Goal: Transaction & Acquisition: Obtain resource

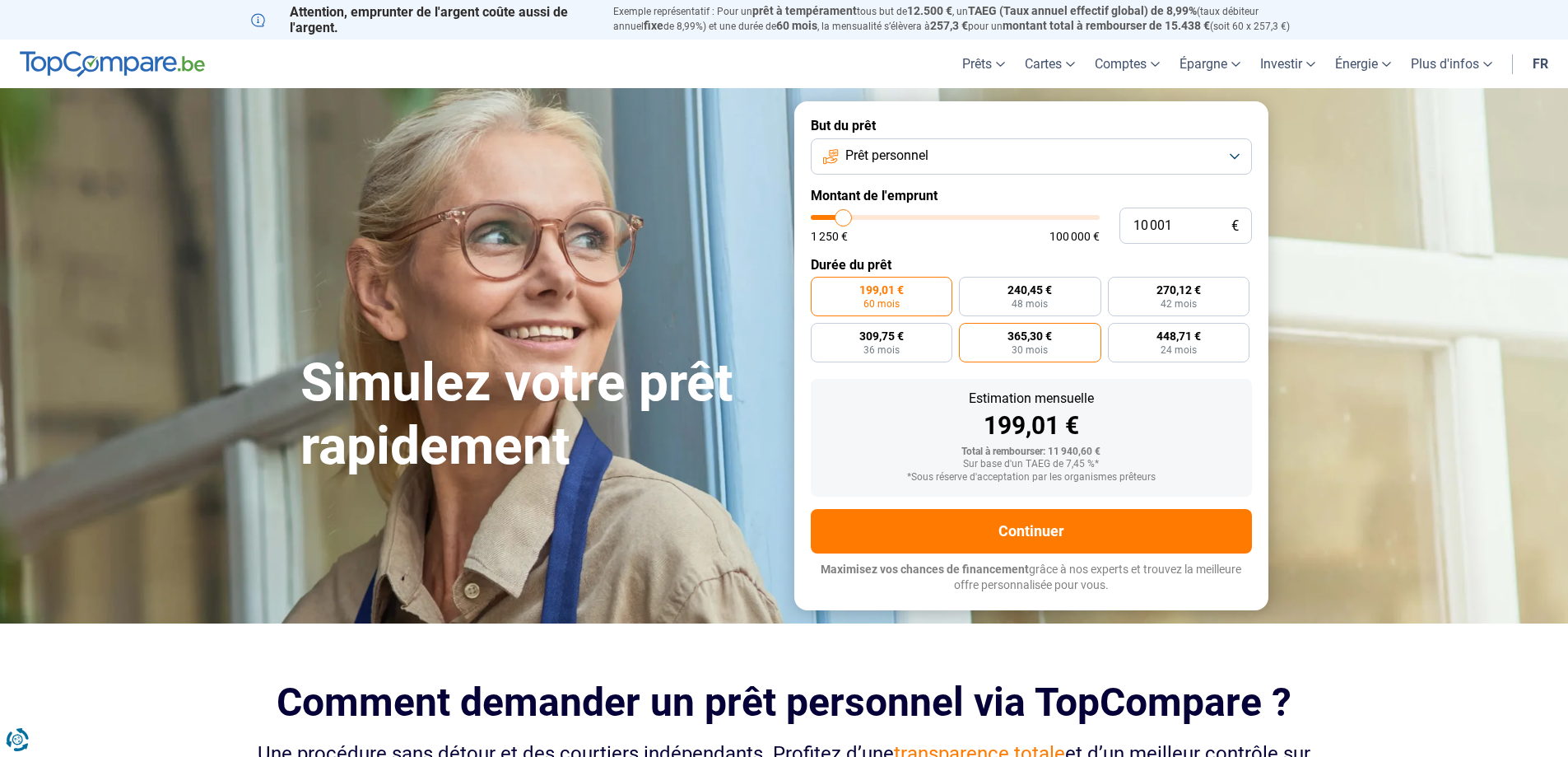
click at [1054, 345] on label "365,30 € 30 mois" at bounding box center [1031, 342] width 142 height 40
click at [969, 333] on input "365,30 € 30 mois" at bounding box center [965, 329] width 11 height 11
radio input "true"
click at [1181, 222] on input "10 001" at bounding box center [1185, 225] width 132 height 36
type input "1 000"
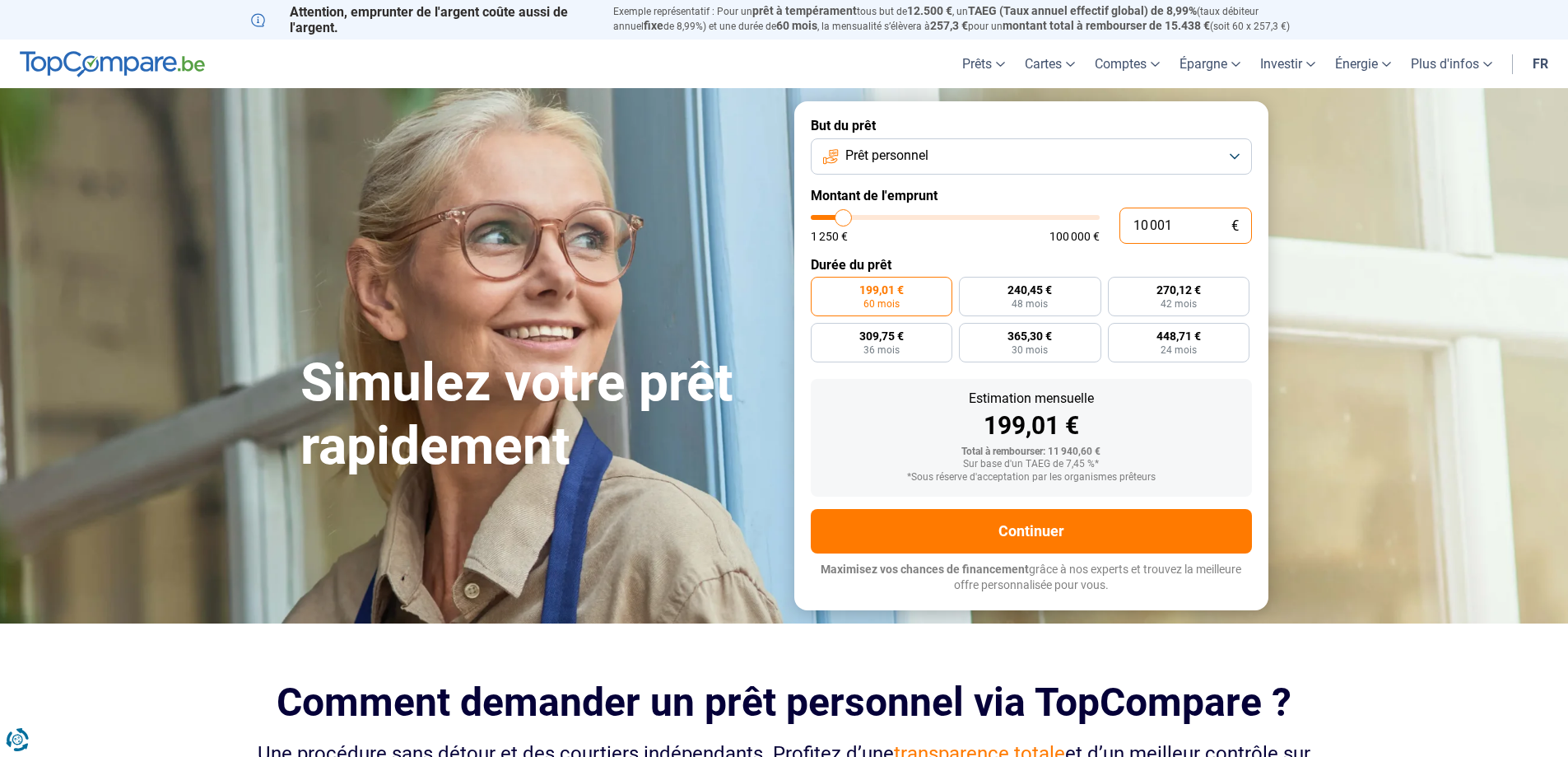
type input "1250"
type input "100"
type input "1250"
type input "10"
type input "1250"
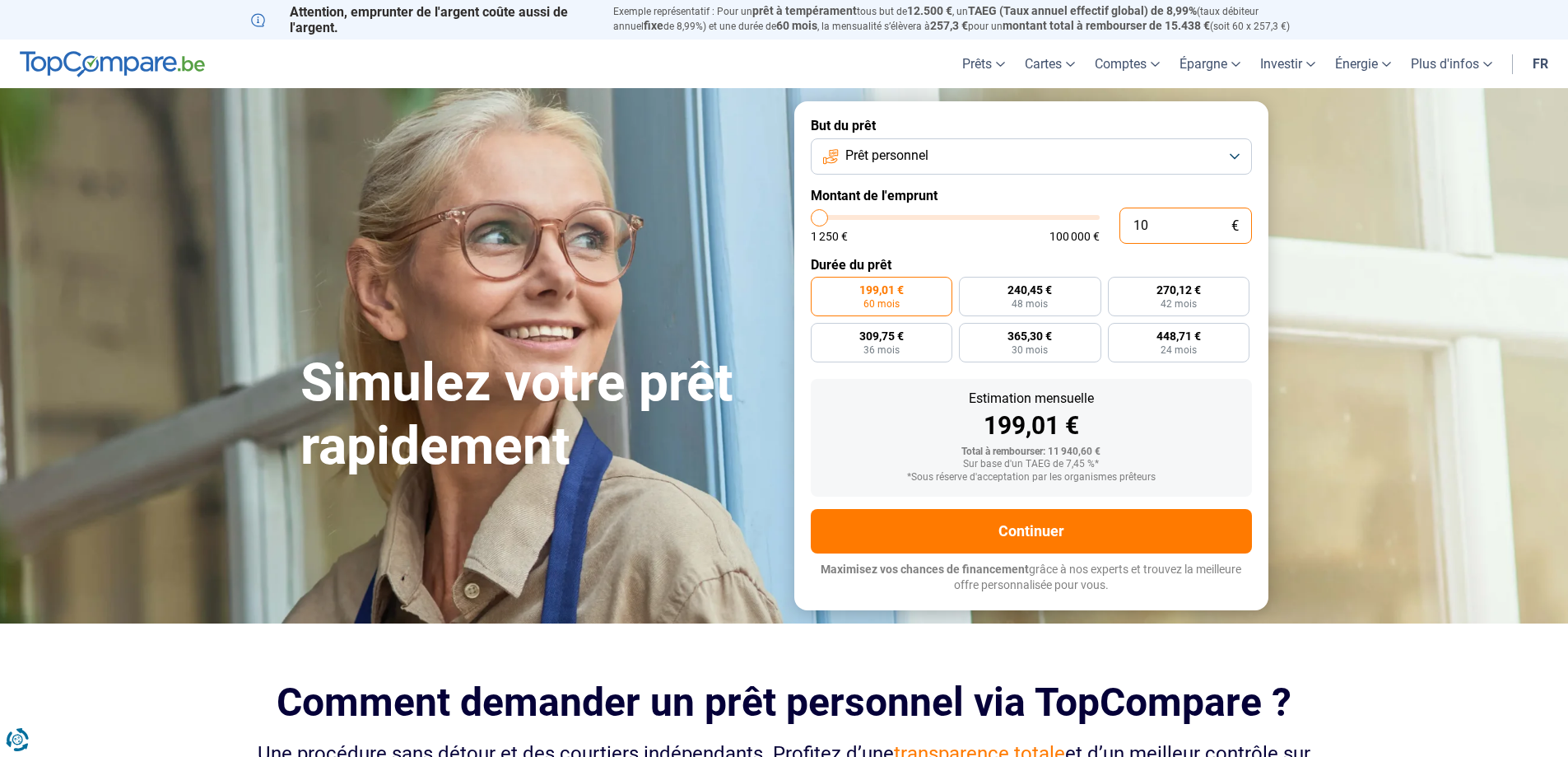
type input "1"
type input "1250"
type input "0"
type input "1250"
type input "9"
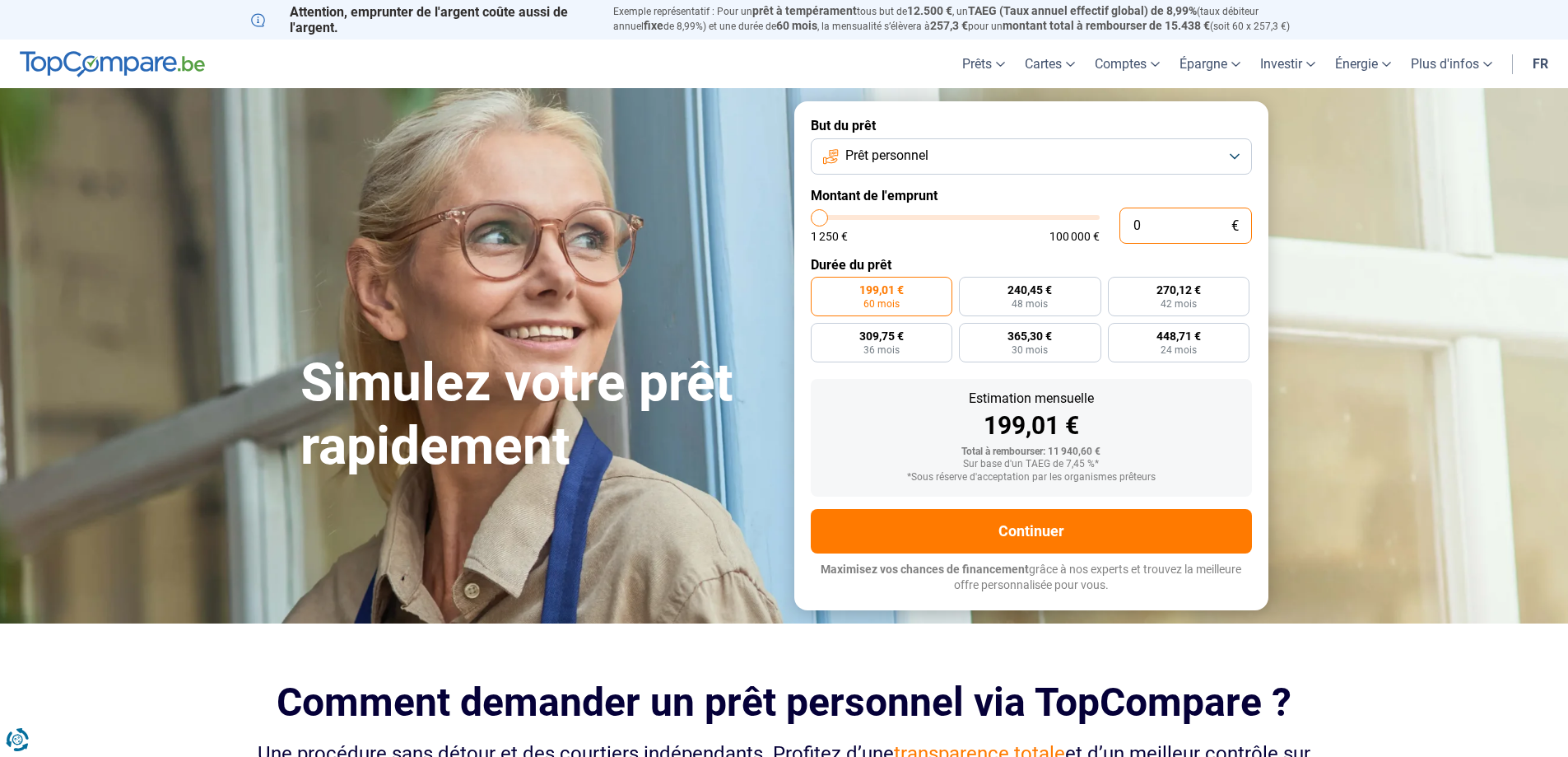
type input "1250"
type input "90"
type input "1250"
type input "900"
type input "1250"
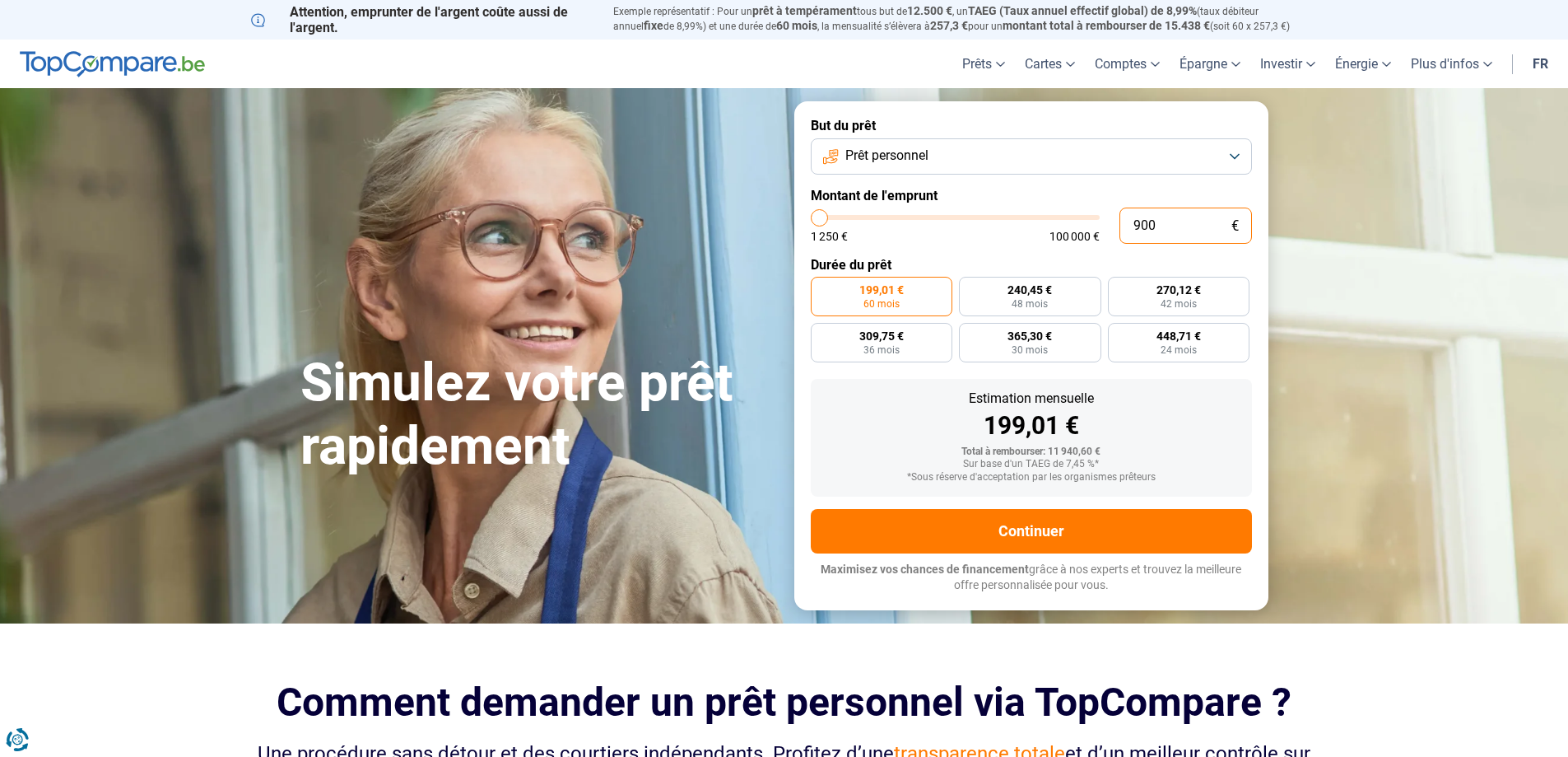
type input "9 000"
type input "9000"
radio input "true"
type input "9 000"
click at [1170, 304] on span "36 mois" at bounding box center [1179, 304] width 36 height 10
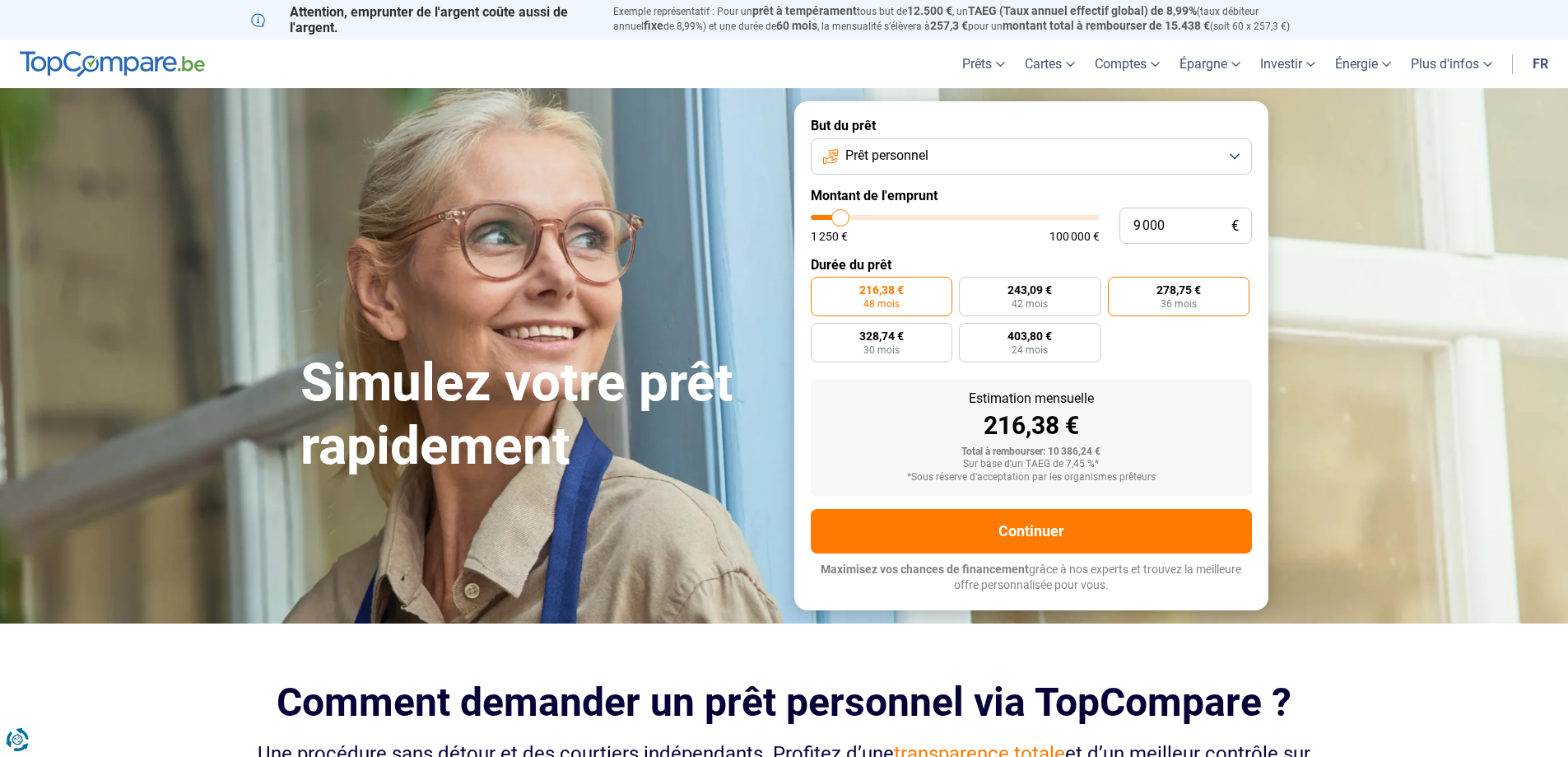
click at [1119, 288] on input "278,75 € 36 mois" at bounding box center [1114, 282] width 11 height 11
radio input "true"
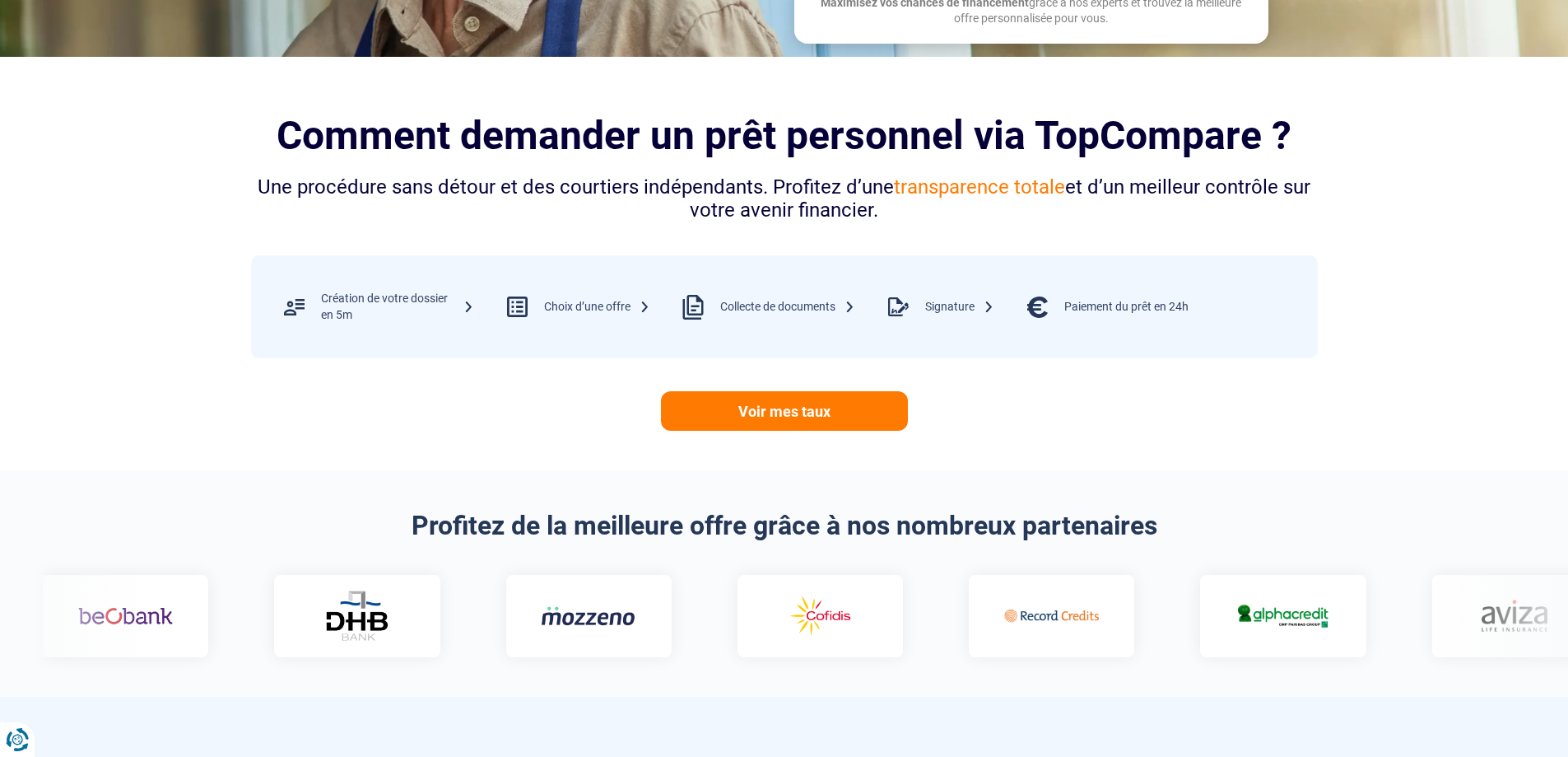
scroll to position [577, 0]
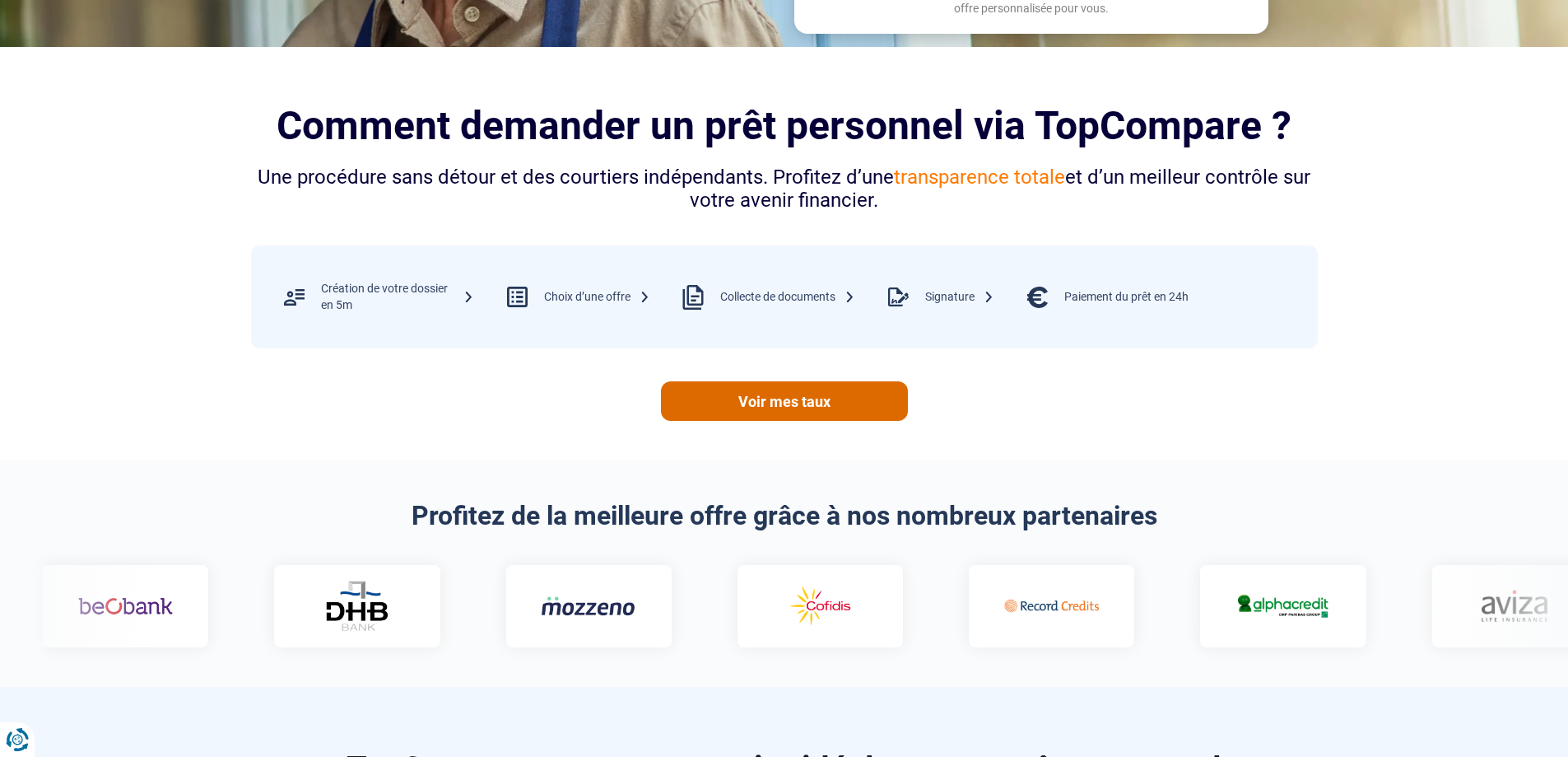
click at [840, 409] on link "Voir mes taux" at bounding box center [784, 401] width 247 height 40
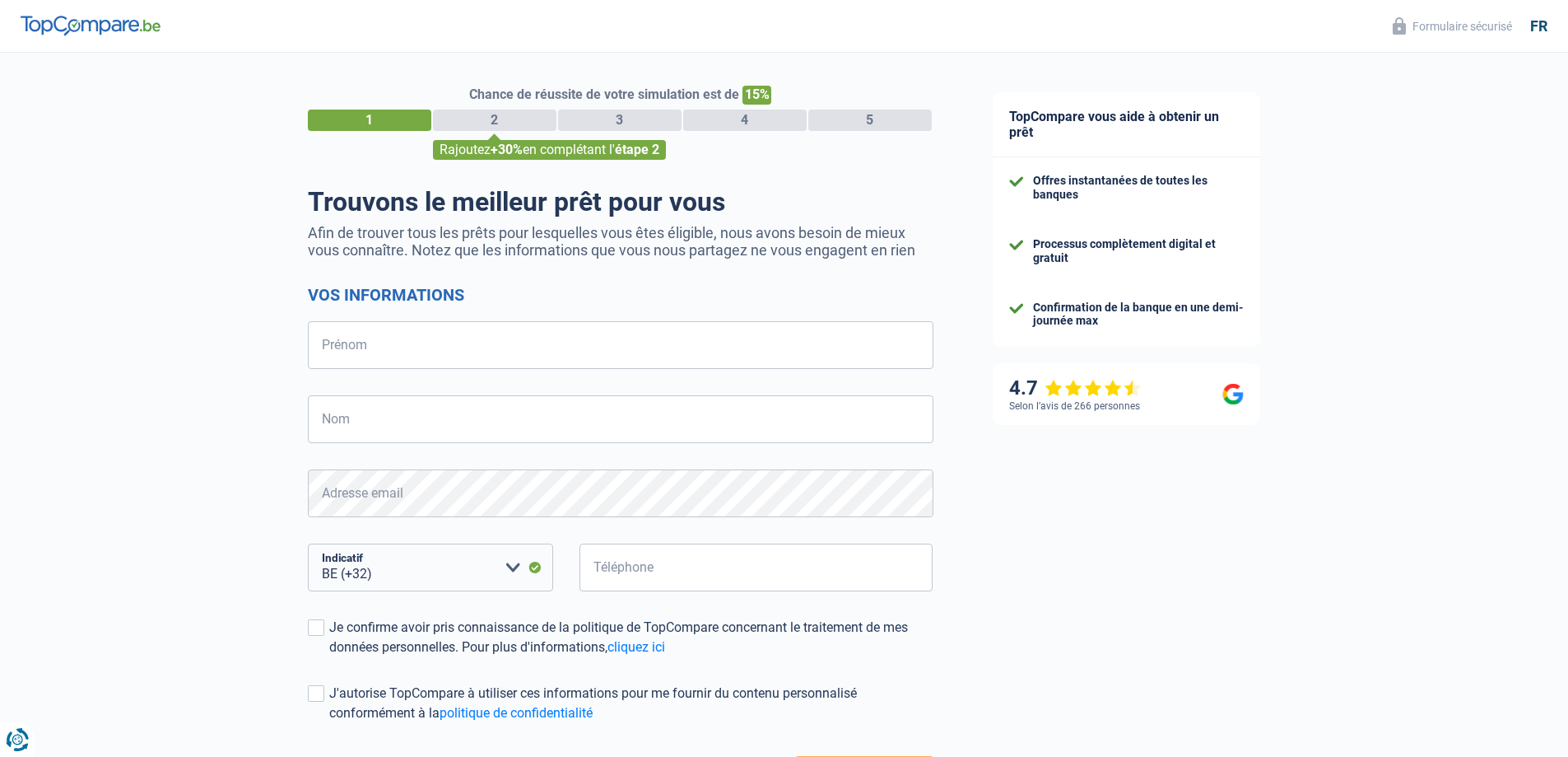
select select "32"
